Goal: Transaction & Acquisition: Subscribe to service/newsletter

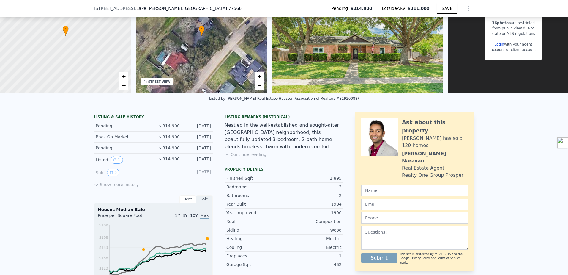
scroll to position [57, 0]
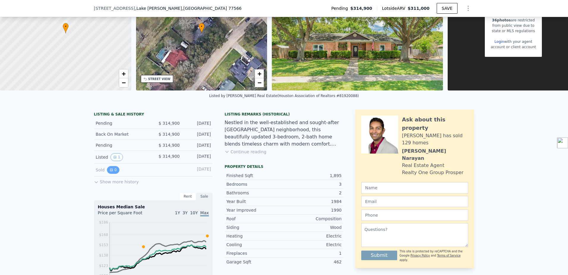
click at [110, 171] on icon "View historical data" at bounding box center [111, 170] width 2 height 2
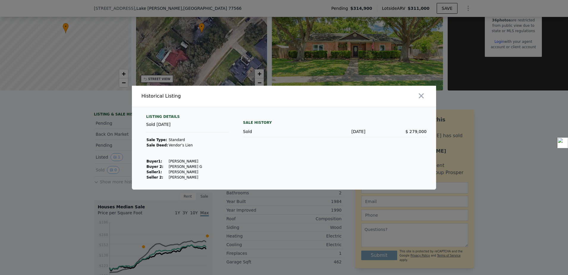
click at [166, 116] on div "Listing Details" at bounding box center [187, 117] width 83 height 7
click at [421, 94] on icon "button" at bounding box center [421, 96] width 8 height 8
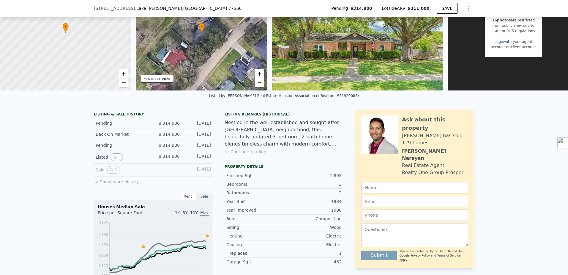
click at [105, 185] on button "Show more history" at bounding box center [116, 180] width 45 height 8
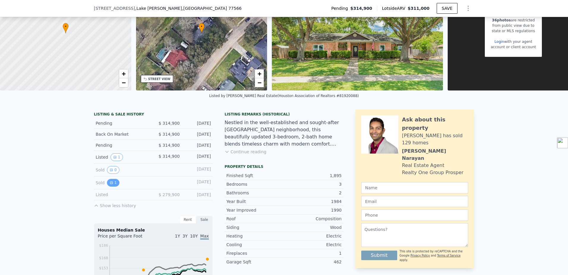
click at [111, 184] on button "1" at bounding box center [113, 183] width 12 height 8
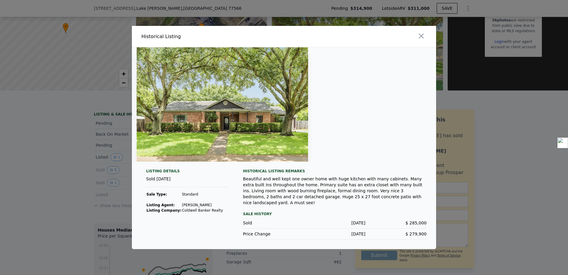
click at [253, 144] on img at bounding box center [223, 104] width 172 height 114
click at [165, 178] on div "Sold [DATE]" at bounding box center [187, 181] width 83 height 11
click at [287, 89] on img at bounding box center [223, 104] width 172 height 114
click at [423, 40] on icon "button" at bounding box center [421, 36] width 8 height 8
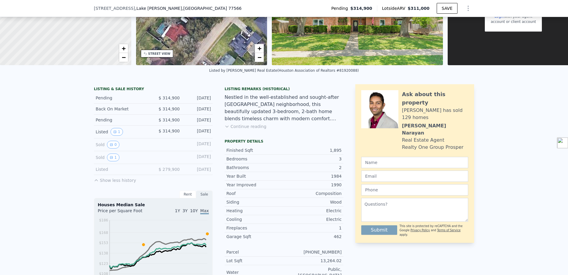
scroll to position [117, 0]
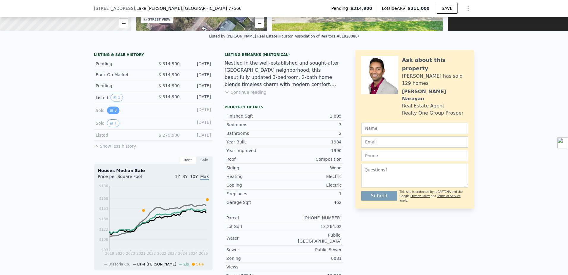
click at [111, 114] on button "0" at bounding box center [113, 110] width 12 height 8
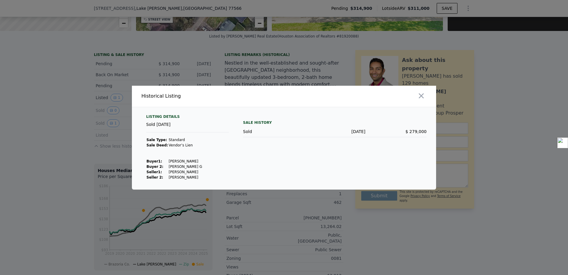
click at [249, 118] on div "Sale History Sold [DATE] $ 279,000" at bounding box center [335, 147] width 184 height 66
click at [419, 98] on icon "button" at bounding box center [421, 95] width 5 height 5
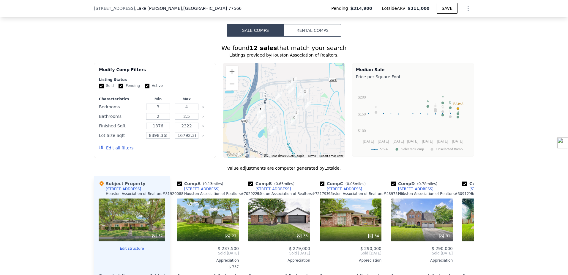
scroll to position [444, 0]
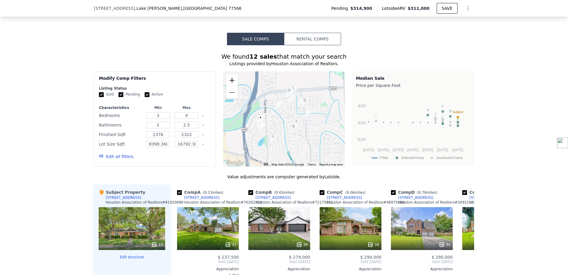
click at [231, 80] on button "Zoom in" at bounding box center [232, 80] width 12 height 12
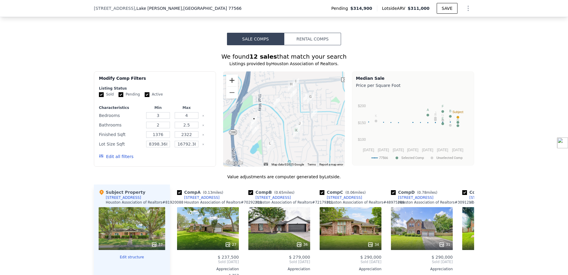
click at [231, 80] on button "Zoom in" at bounding box center [232, 80] width 12 height 12
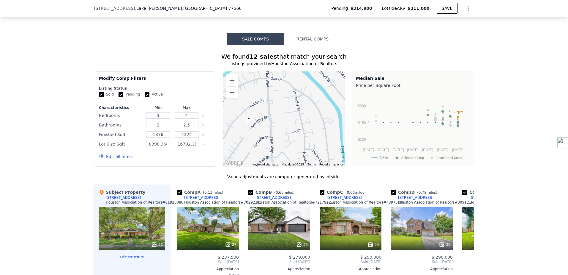
drag, startPoint x: 271, startPoint y: 124, endPoint x: 329, endPoint y: 110, distance: 59.9
click at [329, 110] on div at bounding box center [284, 118] width 122 height 95
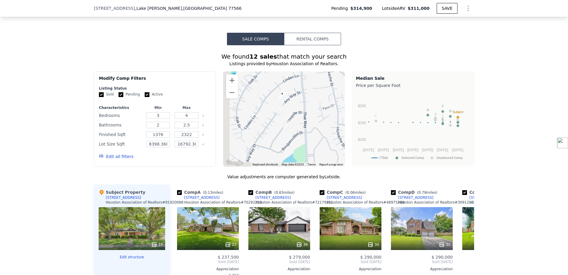
drag, startPoint x: 276, startPoint y: 130, endPoint x: 311, endPoint y: 104, distance: 43.2
click at [311, 104] on div at bounding box center [284, 118] width 122 height 95
click at [278, 106] on img "222 Any Way St" at bounding box center [280, 110] width 7 height 10
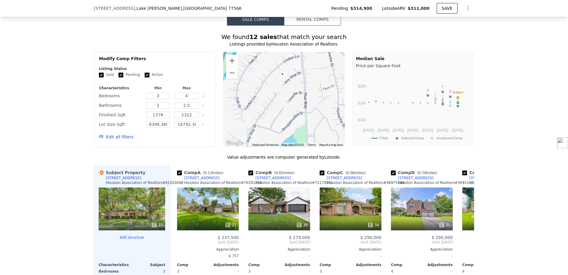
scroll to position [474, 0]
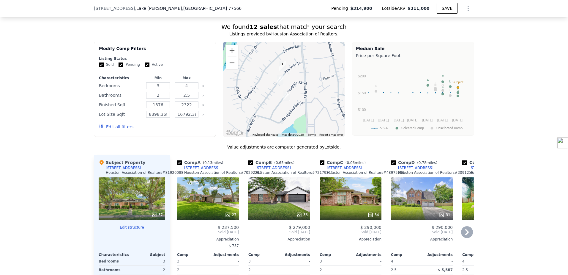
click at [345, 193] on div "34" at bounding box center [351, 198] width 62 height 43
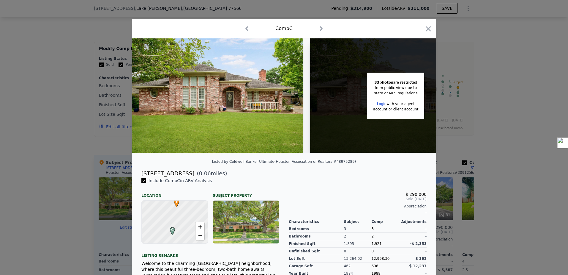
click at [380, 103] on link "Login" at bounding box center [382, 104] width 10 height 4
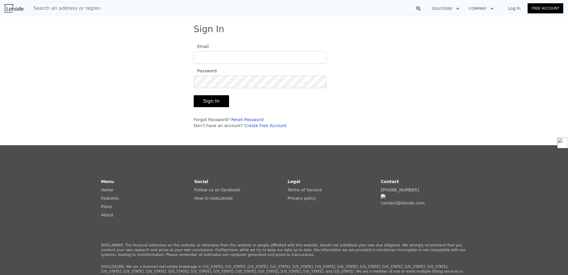
click at [549, 7] on link "Free Account" at bounding box center [546, 8] width 36 height 10
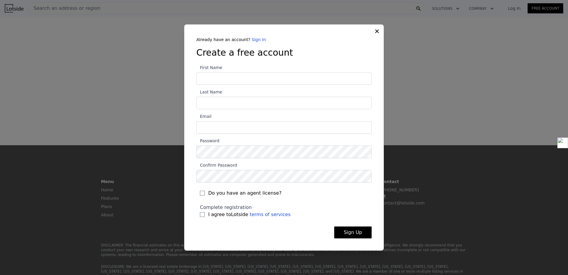
click at [241, 78] on input "First Name" at bounding box center [284, 78] width 175 height 12
type input "[PERSON_NAME]"
type input "White"
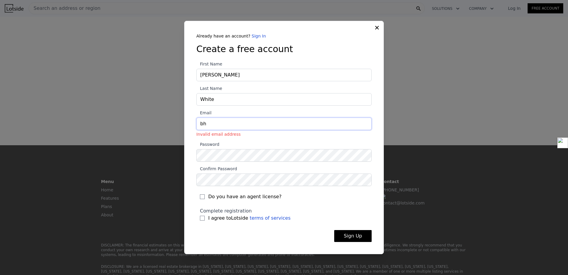
type input "[EMAIL_ADDRESS][DOMAIN_NAME]"
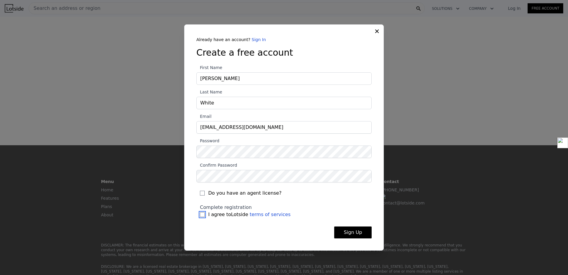
click at [202, 214] on input "I agree to Lotside terms of services" at bounding box center [202, 214] width 5 height 5
checkbox input "true"
click at [359, 235] on button "Sign Up" at bounding box center [352, 232] width 37 height 12
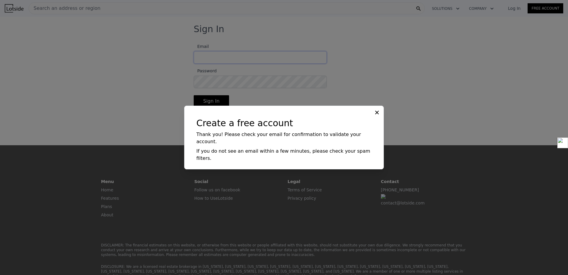
type input "[EMAIL_ADDRESS][DOMAIN_NAME]"
click at [376, 115] on icon at bounding box center [377, 112] width 6 height 6
